Goal: Task Accomplishment & Management: Manage account settings

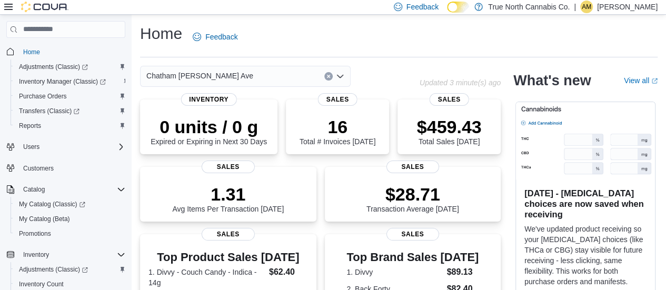
scroll to position [53, 0]
click at [634, 5] on p "[PERSON_NAME]" at bounding box center [627, 7] width 61 height 13
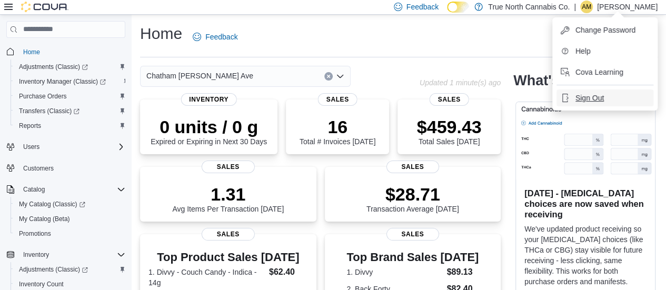
click at [605, 97] on button "Sign Out" at bounding box center [605, 98] width 97 height 17
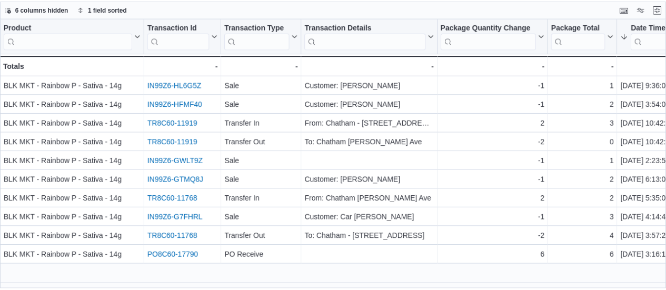
scroll to position [0, 159]
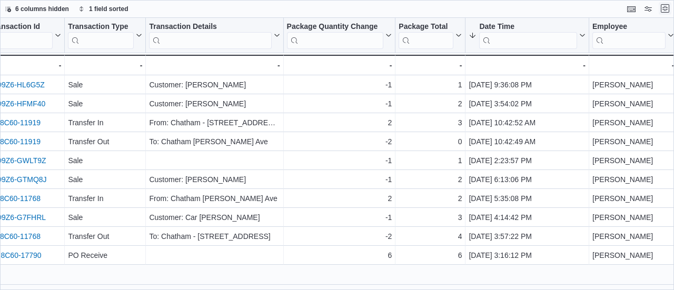
click at [665, 8] on button "Exit fullscreen" at bounding box center [665, 8] width 13 height 13
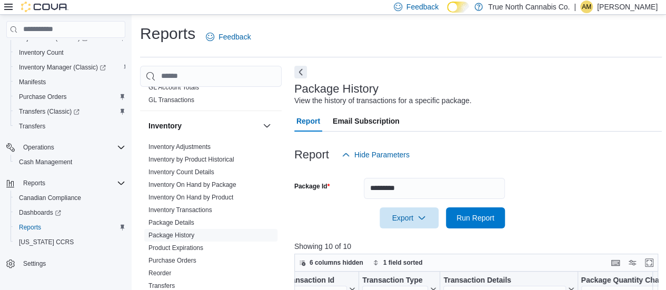
click at [640, 8] on p "[PERSON_NAME]" at bounding box center [627, 7] width 61 height 13
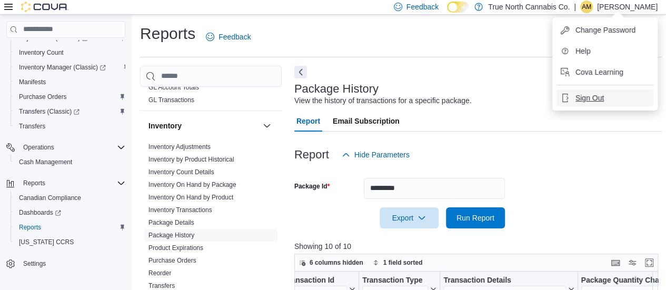
click at [624, 100] on button "Sign Out" at bounding box center [605, 98] width 97 height 17
